Goal: Information Seeking & Learning: Check status

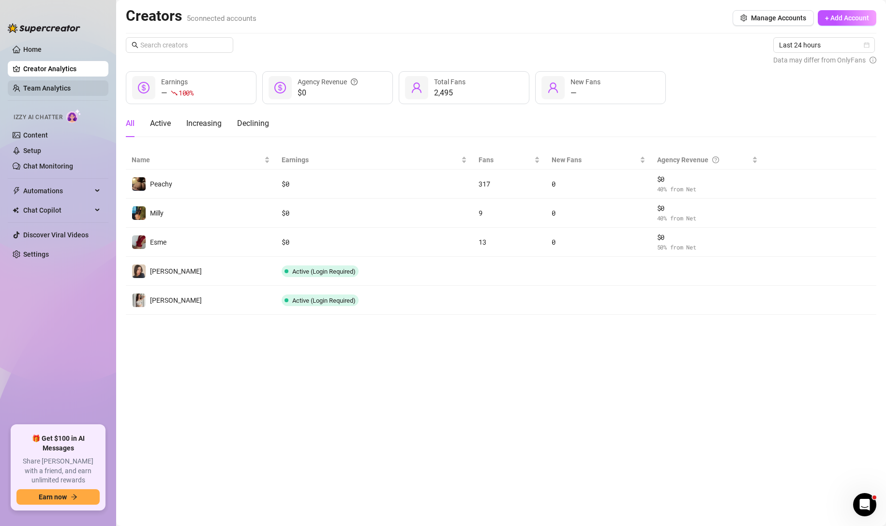
click at [62, 91] on link "Team Analytics" at bounding box center [46, 88] width 47 height 8
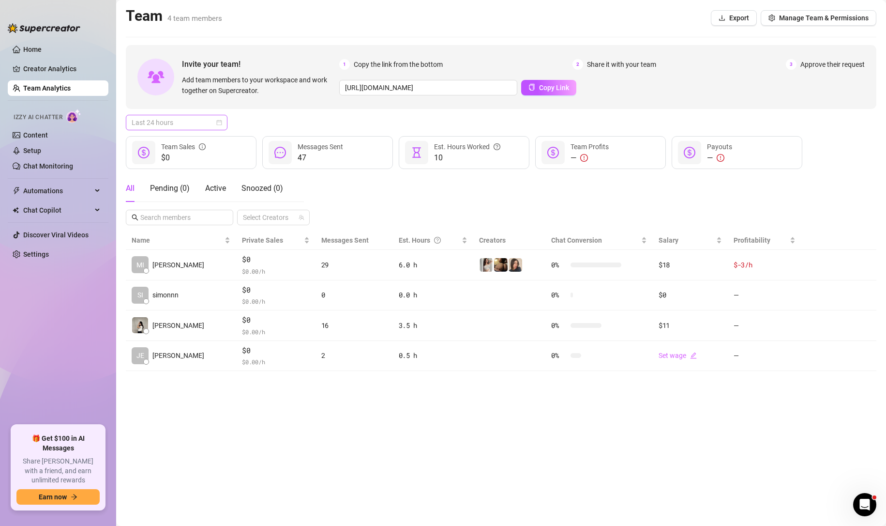
click at [195, 121] on span "Last 24 hours" at bounding box center [177, 122] width 90 height 15
click at [182, 150] on div "Last 7 days" at bounding box center [177, 157] width 98 height 15
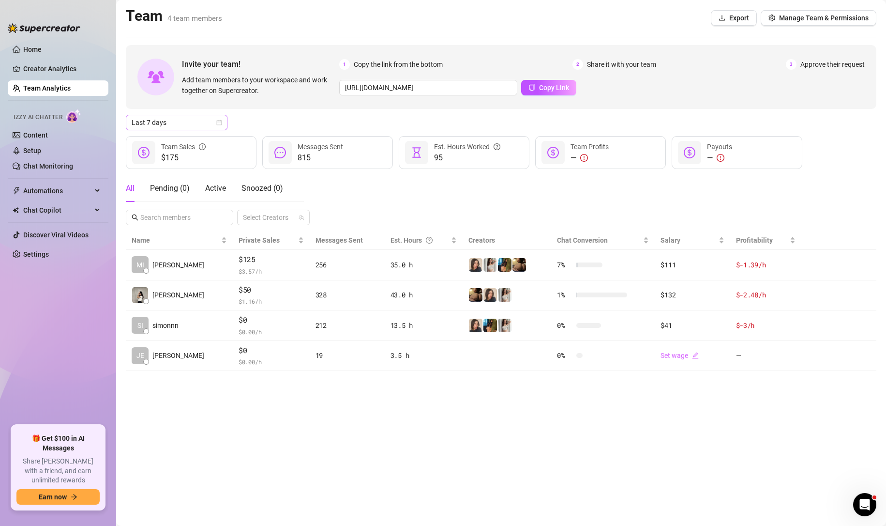
click at [198, 121] on span "Last 7 days" at bounding box center [177, 122] width 90 height 15
click at [171, 168] on div "Last 30 days" at bounding box center [177, 173] width 86 height 11
click at [214, 126] on span "Last 30 days" at bounding box center [177, 122] width 90 height 15
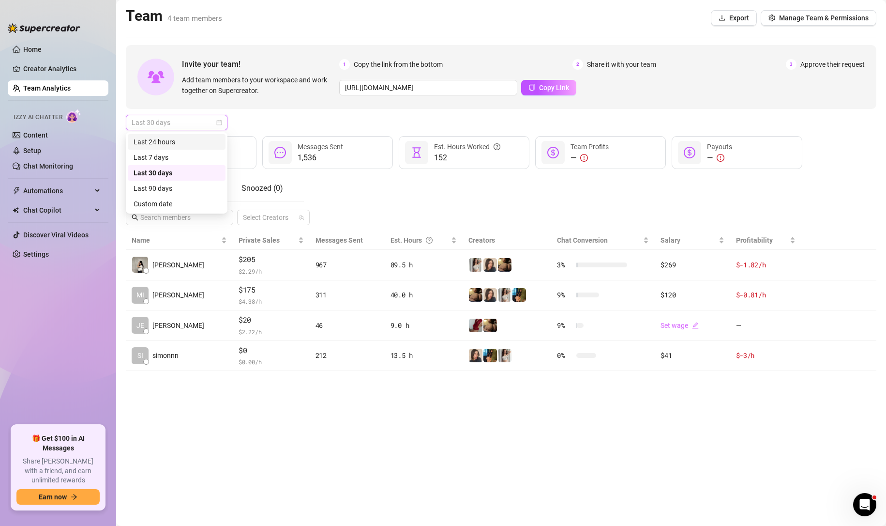
click at [195, 139] on div "Last 24 hours" at bounding box center [177, 142] width 86 height 11
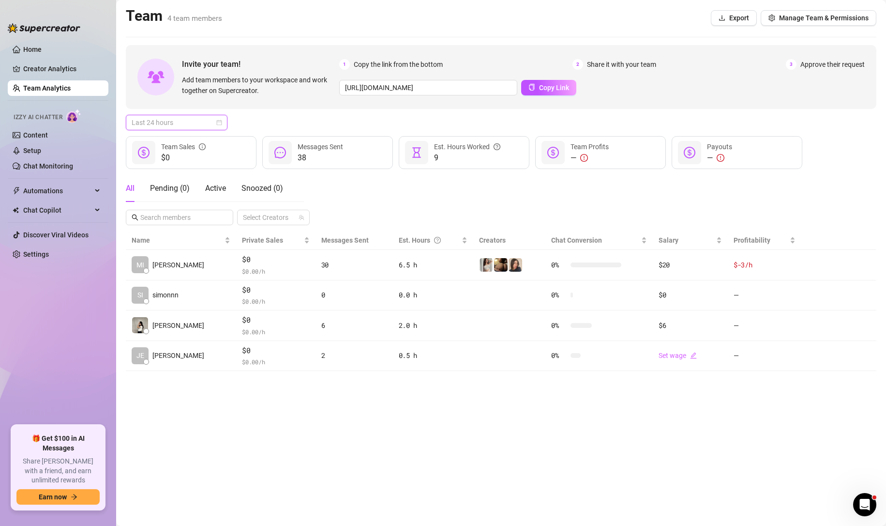
click at [198, 123] on span "Last 24 hours" at bounding box center [177, 122] width 90 height 15
click at [765, 109] on div "Invite your team! Add team members to your workspace and work together on Super…" at bounding box center [501, 208] width 751 height 326
click at [189, 126] on span "Last 24 hours" at bounding box center [177, 122] width 90 height 15
click at [158, 208] on div "Custom date" at bounding box center [177, 203] width 86 height 11
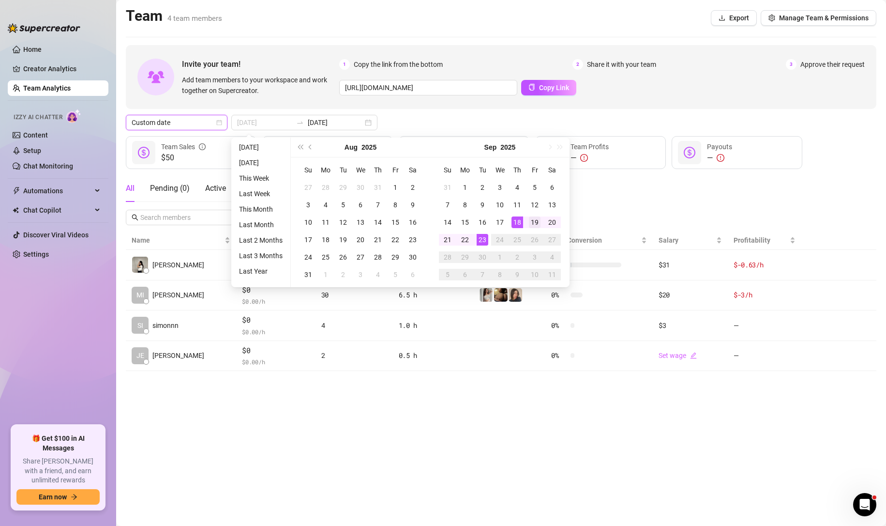
type input "[DATE]"
click at [534, 223] on div "19" at bounding box center [535, 222] width 12 height 12
type input "[DATE]"
click at [479, 234] on div "23" at bounding box center [483, 240] width 12 height 12
